Goal: Ask a question

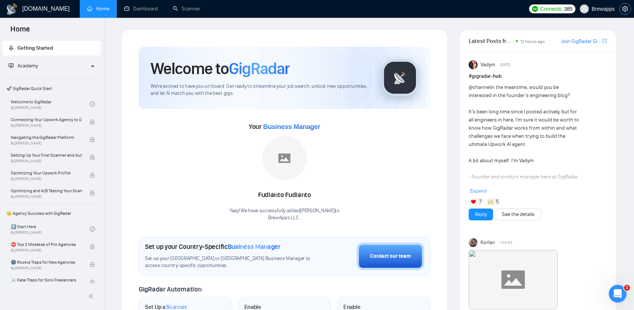
click at [626, 11] on icon "setting" at bounding box center [625, 9] width 6 height 6
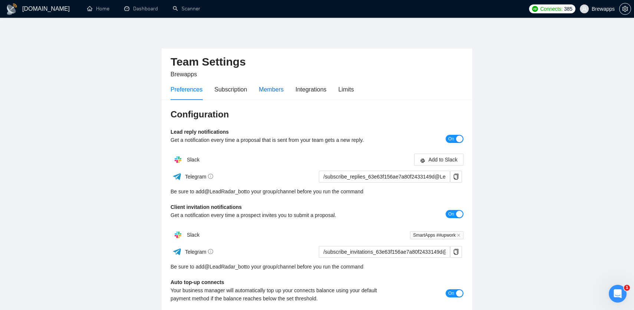
click at [279, 91] on div "Members" at bounding box center [271, 89] width 25 height 9
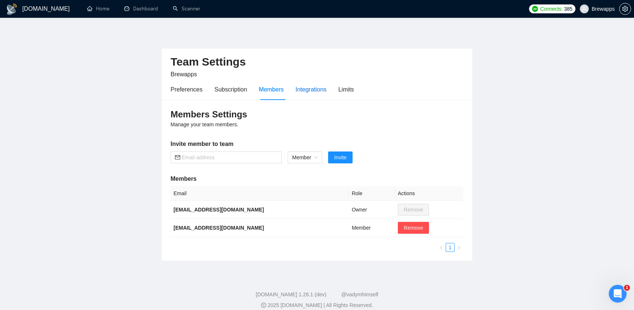
click at [309, 90] on div "Integrations" at bounding box center [310, 89] width 31 height 9
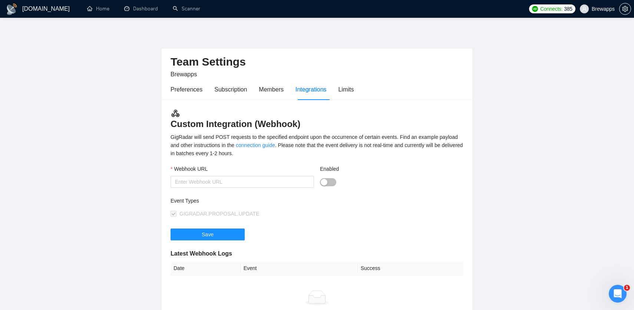
click at [251, 88] on div "Preferences Subscription Members Integrations Limits" at bounding box center [262, 89] width 183 height 21
click at [263, 90] on div "Members" at bounding box center [271, 89] width 25 height 9
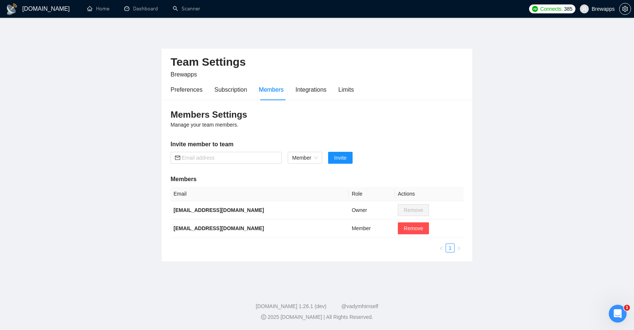
click at [45, 8] on h1 "[DOMAIN_NAME]" at bounding box center [45, 9] width 47 height 18
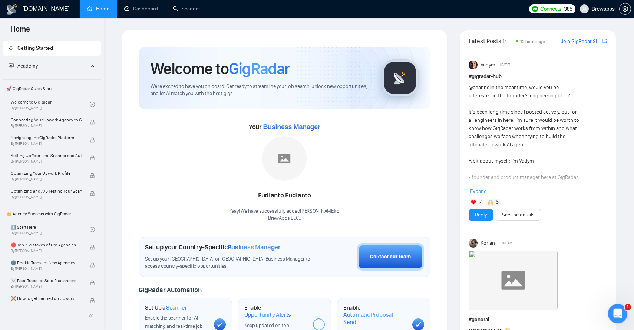
click at [615, 311] on icon "Open Intercom Messenger" at bounding box center [617, 312] width 12 height 12
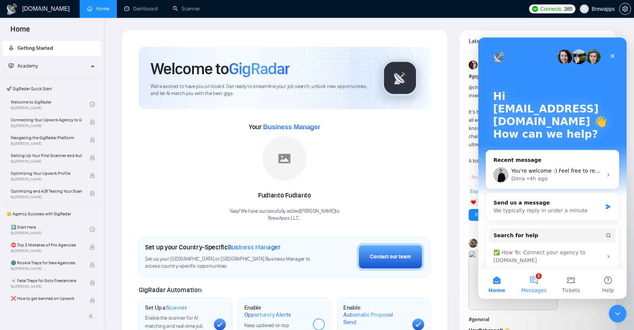
click at [539, 281] on button "1 Messages" at bounding box center [533, 284] width 37 height 30
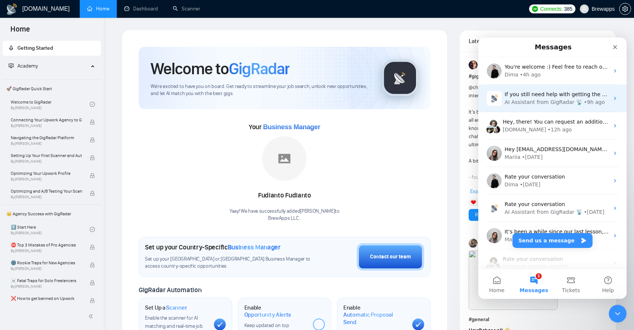
click at [564, 100] on div "AI Assistant from GigRadar 📡" at bounding box center [544, 102] width 78 height 8
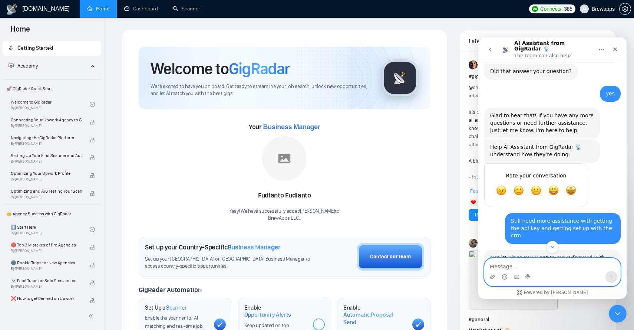
scroll to position [1231, 0]
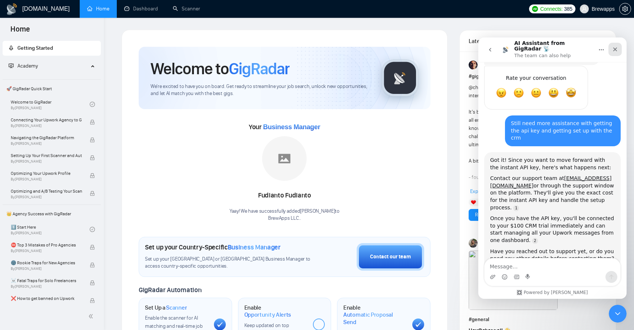
click at [616, 47] on icon "Close" at bounding box center [615, 49] width 4 height 4
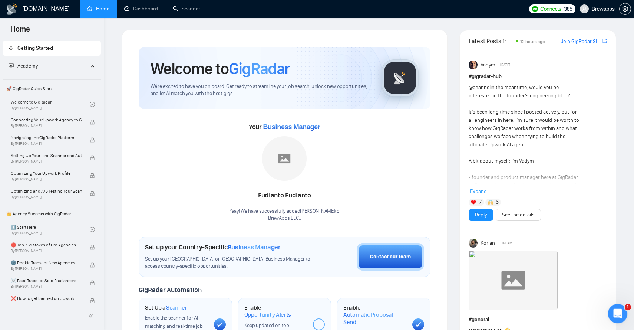
click at [615, 312] on icon "Open Intercom Messenger" at bounding box center [617, 312] width 12 height 12
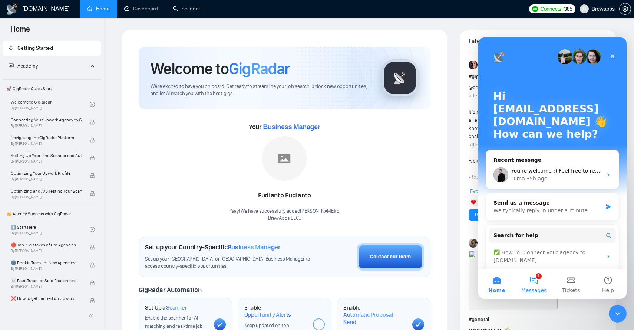
click at [538, 281] on button "1 Messages" at bounding box center [533, 284] width 37 height 30
